Goal: Task Accomplishment & Management: Complete application form

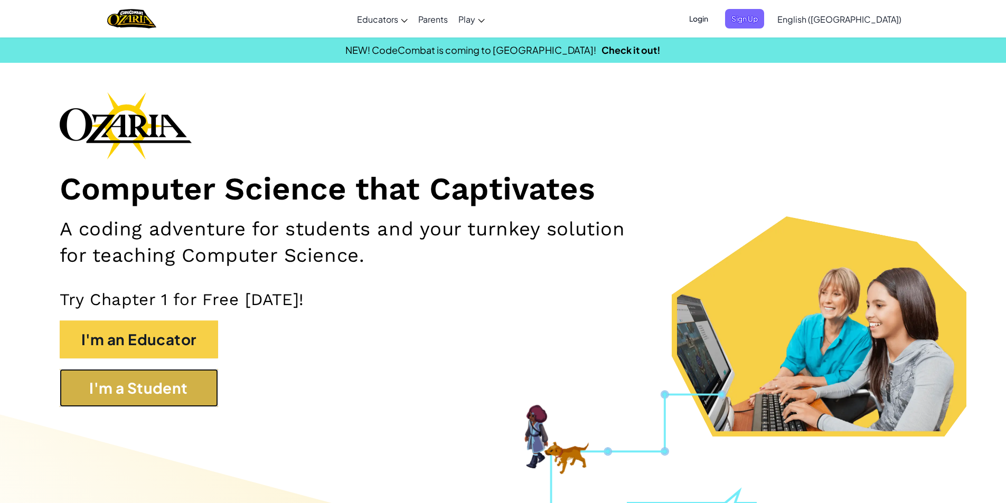
click at [203, 396] on button "I'm a Student" at bounding box center [139, 388] width 158 height 38
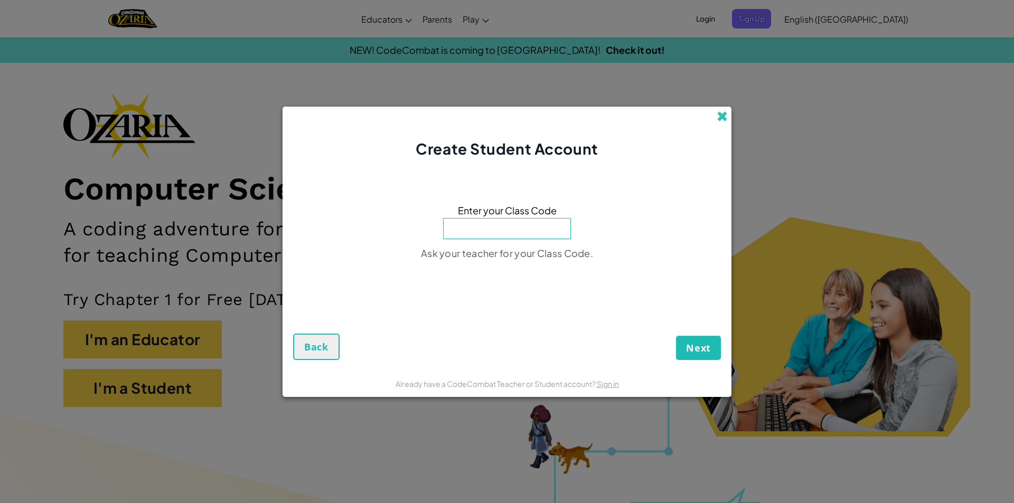
click at [718, 115] on span at bounding box center [722, 116] width 11 height 11
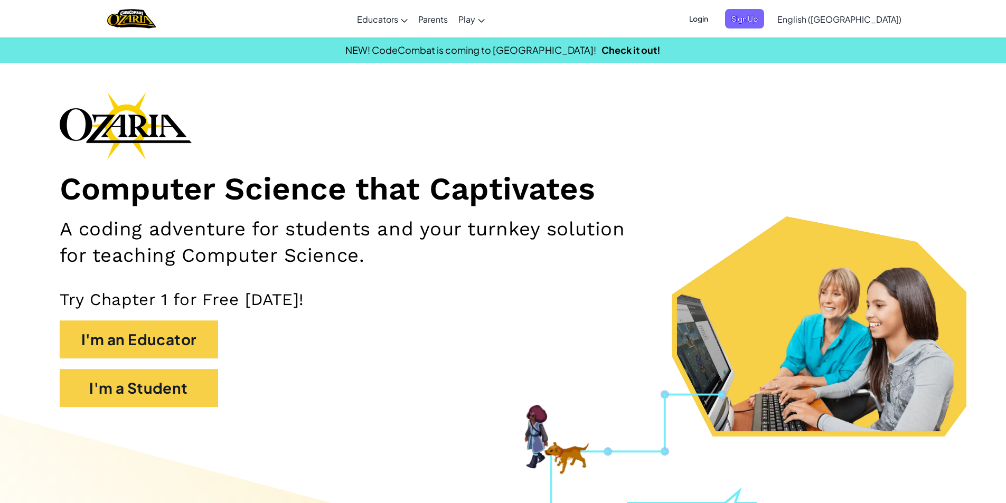
click at [715, 17] on span "Login" at bounding box center [699, 19] width 32 height 20
